Goal: Task Accomplishment & Management: Use online tool/utility

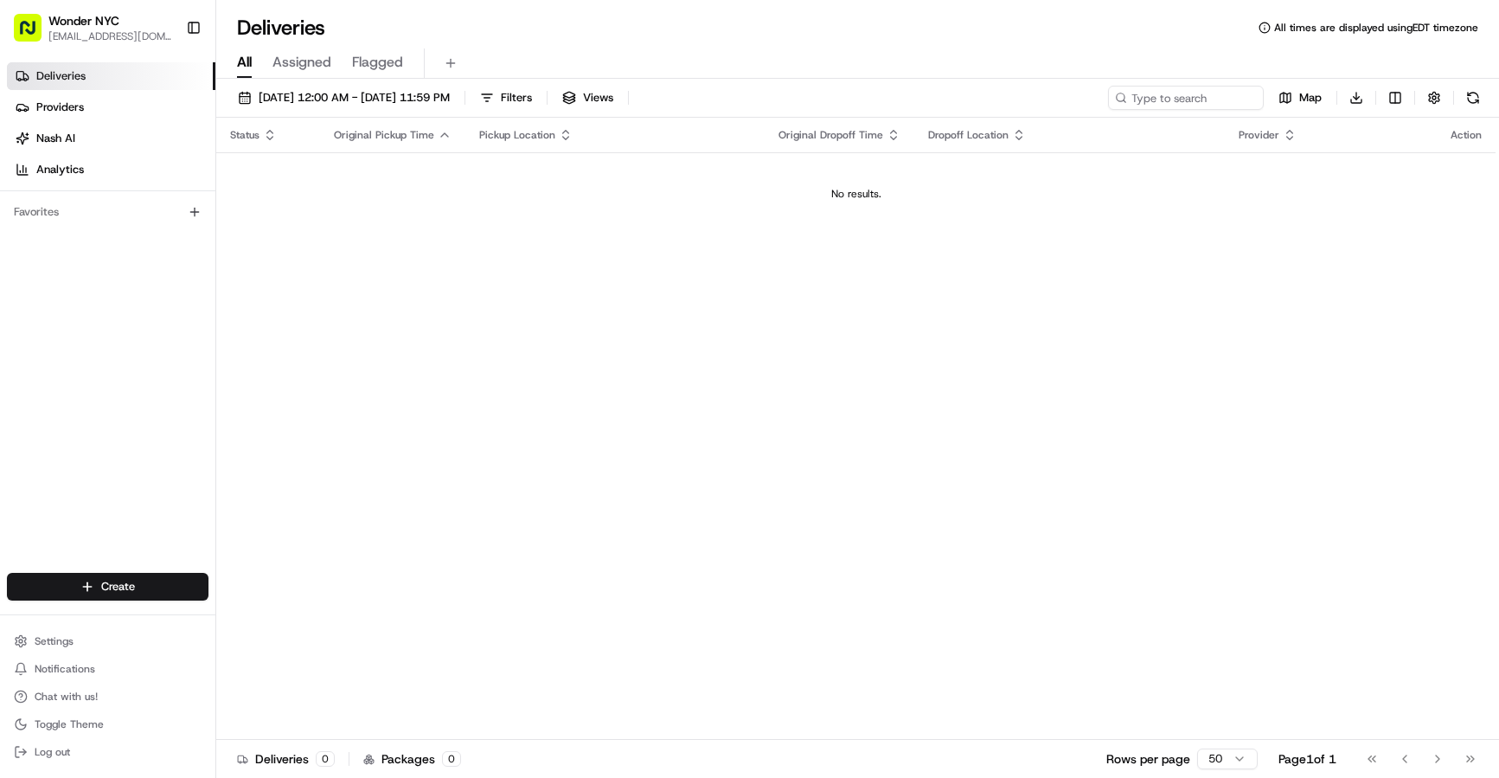
click at [150, 73] on link "Deliveries" at bounding box center [111, 76] width 208 height 28
click at [455, 57] on button at bounding box center [451, 63] width 24 height 24
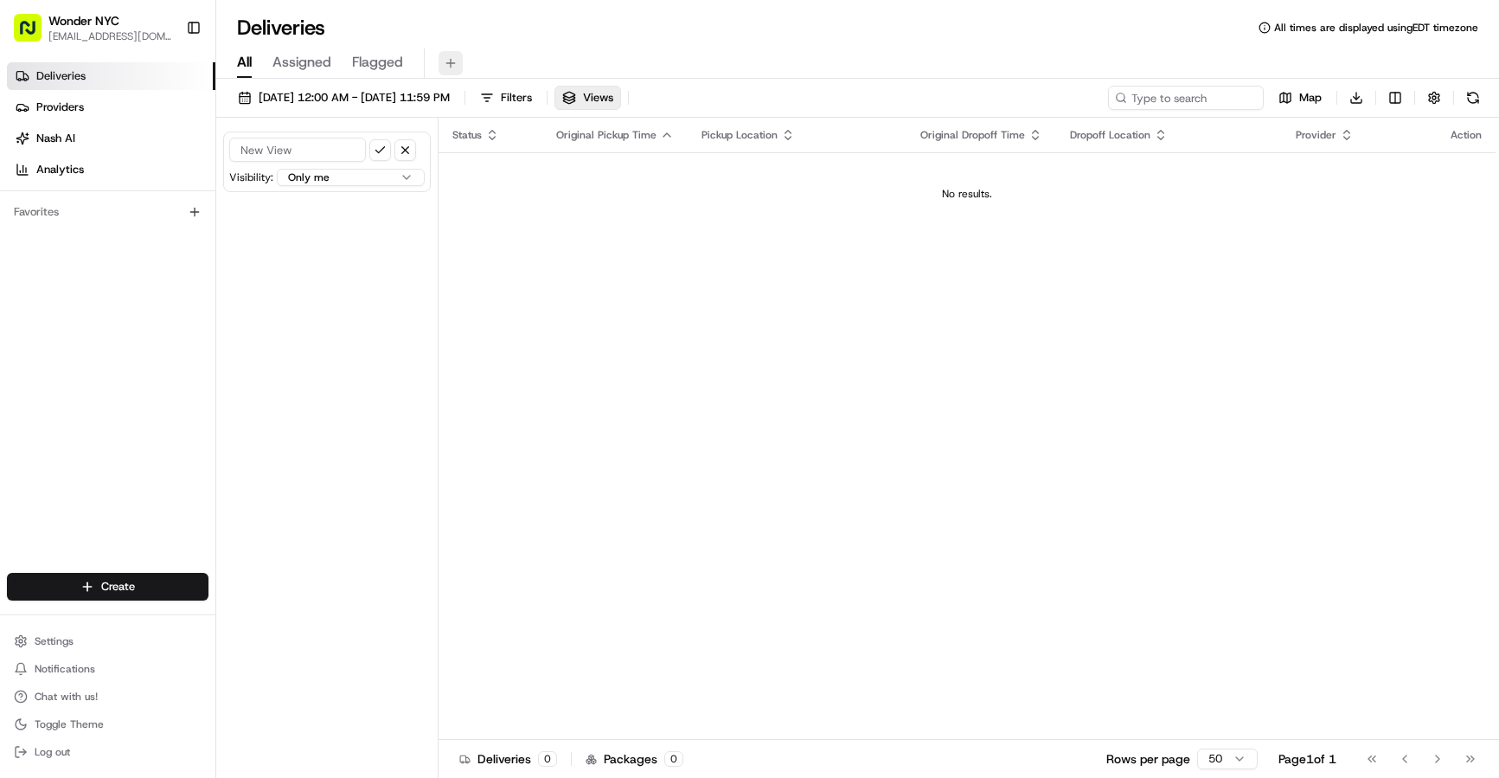
click at [441, 62] on button at bounding box center [451, 63] width 24 height 24
click at [406, 145] on button "button" at bounding box center [405, 150] width 22 height 22
click at [73, 22] on span "Wonder NYC" at bounding box center [83, 20] width 71 height 17
click at [78, 86] on link "Deliveries" at bounding box center [111, 76] width 208 height 28
click at [78, 81] on span "Deliveries" at bounding box center [60, 76] width 49 height 16
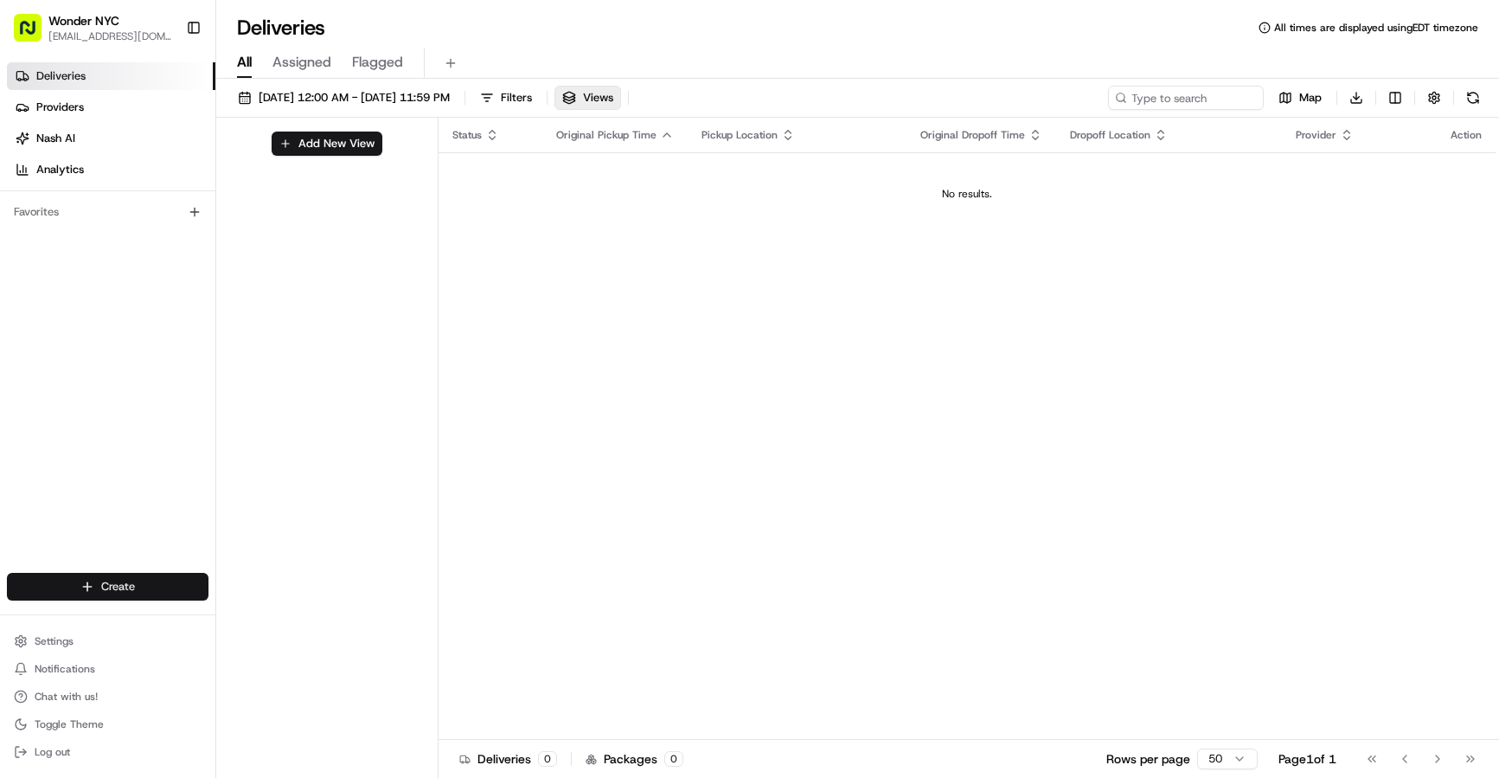
click at [127, 579] on html "Wonder NYC [EMAIL_ADDRESS][DOMAIN_NAME] Toggle Sidebar Deliveries Providers [PE…" at bounding box center [749, 389] width 1499 height 778
click at [292, 629] on link "Delivery" at bounding box center [312, 618] width 193 height 31
